Goal: Task Accomplishment & Management: Manage account settings

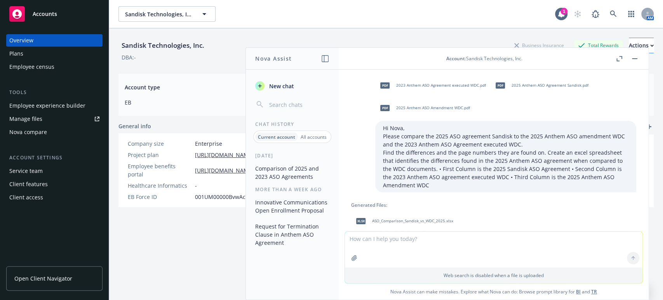
scroll to position [86, 0]
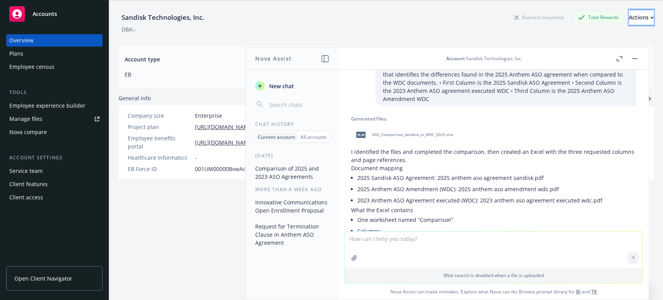
click at [629, 17] on div "Actions" at bounding box center [641, 17] width 25 height 15
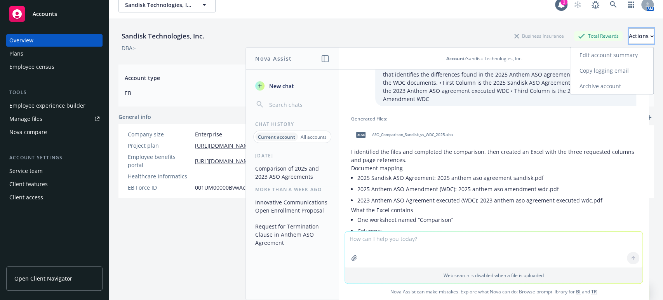
scroll to position [0, 0]
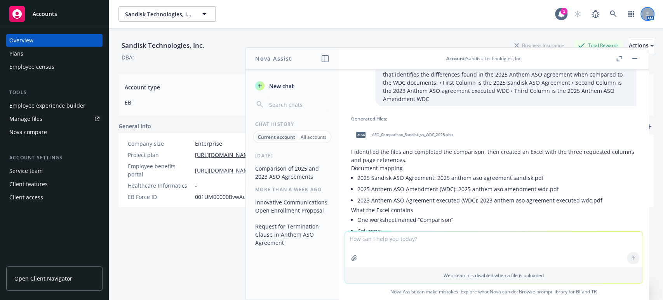
click at [645, 15] on icon at bounding box center [647, 16] width 4 height 2
click at [586, 34] on link "Log out" at bounding box center [608, 35] width 78 height 16
